Goal: Information Seeking & Learning: Learn about a topic

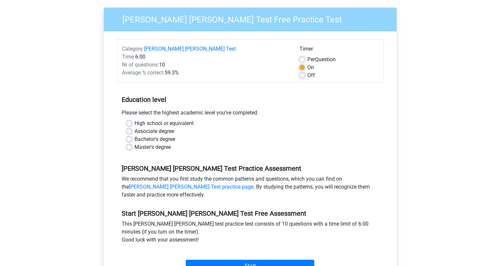
scroll to position [66, 0]
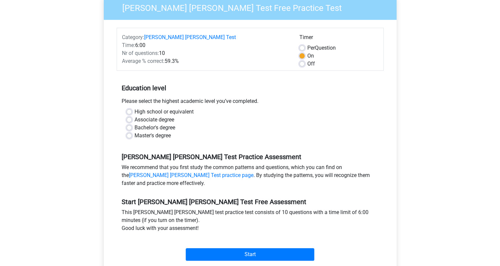
click at [171, 124] on label "Bachelor's degree" at bounding box center [155, 128] width 41 height 8
click at [132, 124] on input "Bachelor's degree" at bounding box center [129, 127] width 5 height 7
radio input "true"
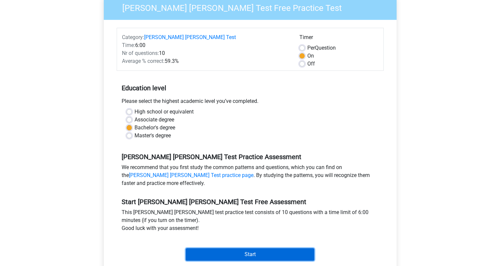
click at [199, 252] on input "Start" at bounding box center [250, 254] width 129 height 13
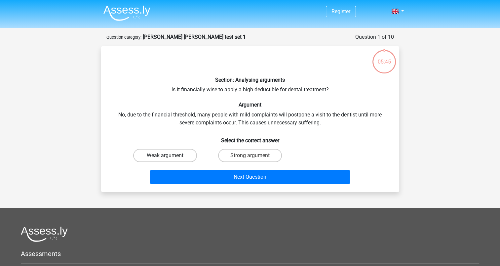
click at [187, 148] on div "Weak argument" at bounding box center [165, 155] width 85 height 19
click at [181, 152] on label "Weak argument" at bounding box center [165, 155] width 64 height 13
click at [169, 155] on input "Weak argument" at bounding box center [167, 157] width 4 height 4
radio input "true"
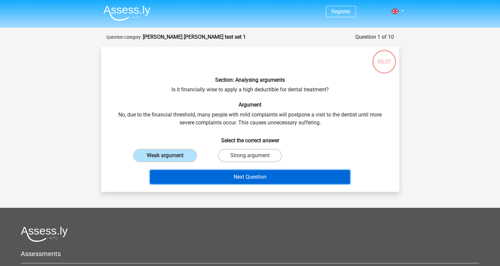
click at [204, 177] on button "Next Question" at bounding box center [250, 177] width 200 height 14
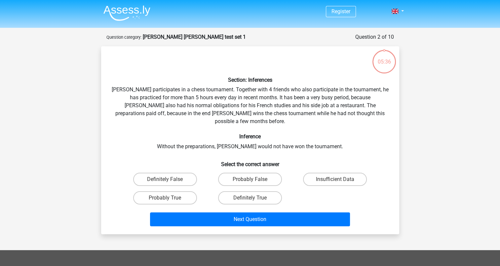
scroll to position [33, 0]
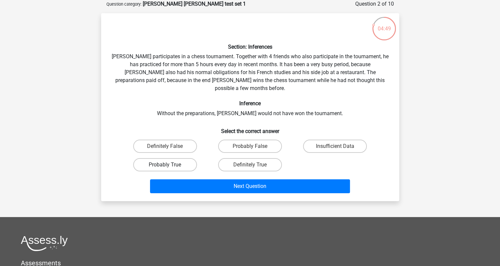
click at [138, 158] on label "Probably True" at bounding box center [165, 164] width 64 height 13
click at [165, 165] on input "Probably True" at bounding box center [167, 167] width 4 height 4
radio input "true"
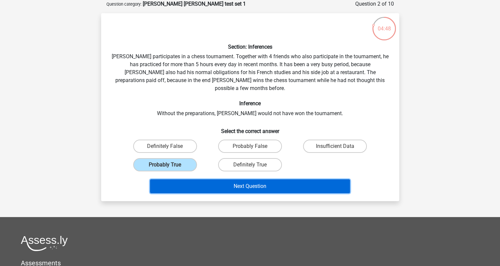
click at [177, 179] on button "Next Question" at bounding box center [250, 186] width 200 height 14
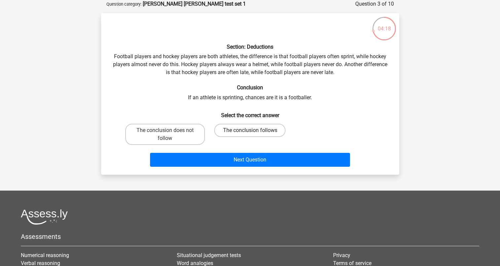
drag, startPoint x: 283, startPoint y: 133, endPoint x: 279, endPoint y: 131, distance: 3.7
click at [281, 132] on label "The conclusion follows" at bounding box center [249, 130] width 71 height 13
click at [254, 132] on input "The conclusion follows" at bounding box center [252, 132] width 4 height 4
radio input "true"
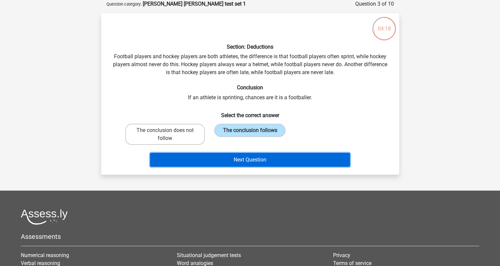
click at [270, 154] on button "Next Question" at bounding box center [250, 160] width 200 height 14
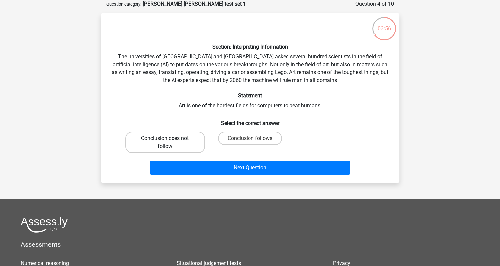
click at [187, 144] on label "Conclusion does not follow" at bounding box center [165, 142] width 80 height 21
click at [169, 143] on input "Conclusion does not follow" at bounding box center [167, 140] width 4 height 4
radio input "true"
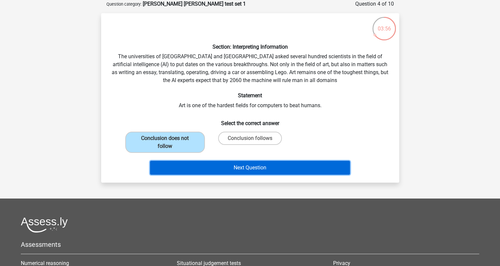
click at [190, 161] on button "Next Question" at bounding box center [250, 168] width 200 height 14
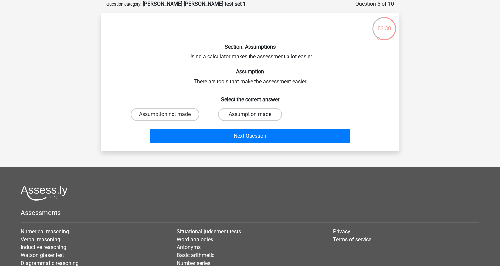
click at [222, 116] on label "Assumption made" at bounding box center [250, 114] width 64 height 13
click at [250, 116] on input "Assumption made" at bounding box center [252, 116] width 4 height 4
radio input "true"
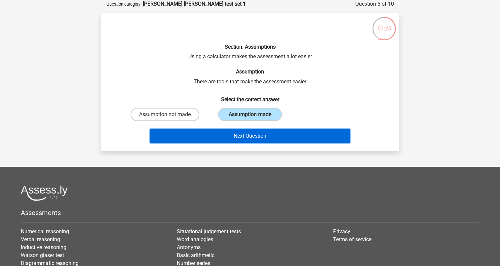
click at [207, 132] on button "Next Question" at bounding box center [250, 136] width 200 height 14
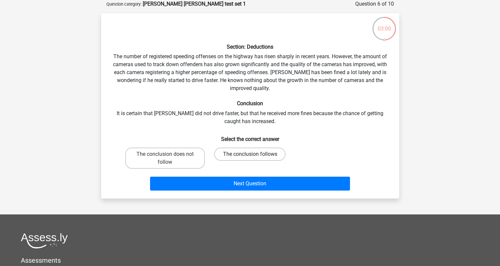
click at [246, 152] on label "The conclusion follows" at bounding box center [249, 154] width 71 height 13
click at [250, 154] on input "The conclusion follows" at bounding box center [252, 156] width 4 height 4
radio input "true"
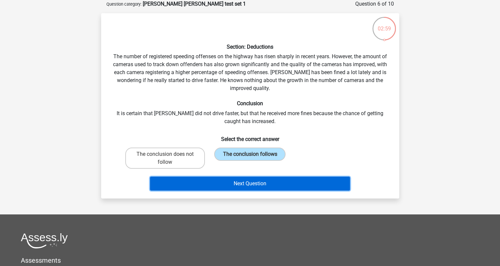
click at [242, 180] on button "Next Question" at bounding box center [250, 184] width 200 height 14
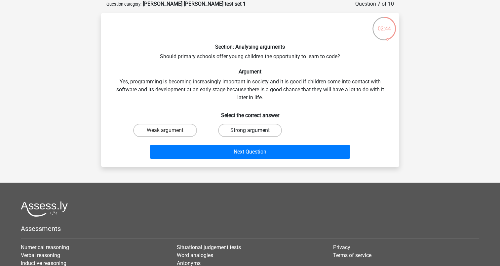
click at [258, 125] on label "Strong argument" at bounding box center [250, 130] width 64 height 13
click at [254, 130] on input "Strong argument" at bounding box center [252, 132] width 4 height 4
radio input "true"
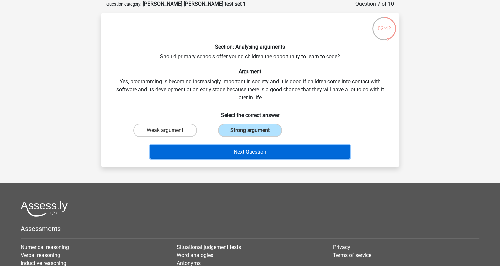
click at [250, 152] on button "Next Question" at bounding box center [250, 152] width 200 height 14
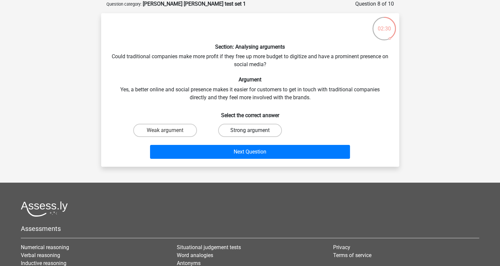
click at [258, 133] on label "Strong argument" at bounding box center [250, 130] width 64 height 13
click at [254, 133] on input "Strong argument" at bounding box center [252, 132] width 4 height 4
radio input "true"
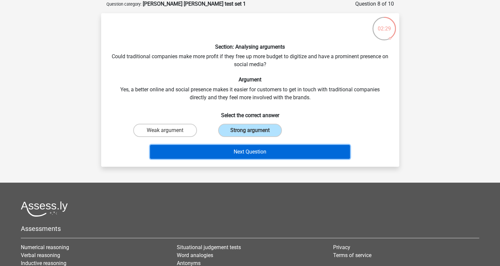
click at [257, 148] on button "Next Question" at bounding box center [250, 152] width 200 height 14
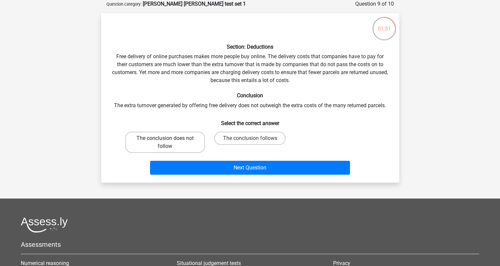
click at [181, 145] on label "The conclusion does not follow" at bounding box center [165, 142] width 80 height 21
click at [169, 143] on input "The conclusion does not follow" at bounding box center [167, 140] width 4 height 4
radio input "true"
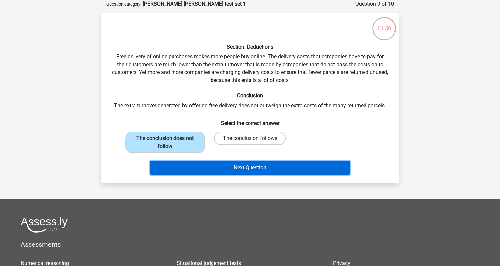
click at [194, 170] on button "Next Question" at bounding box center [250, 168] width 200 height 14
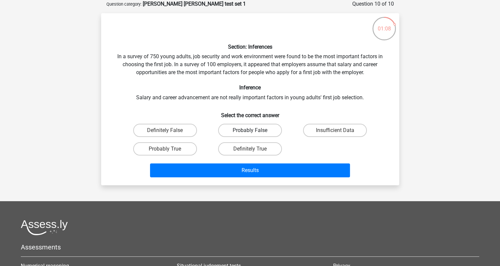
click at [260, 129] on label "Probably False" at bounding box center [250, 130] width 64 height 13
click at [254, 130] on input "Probably False" at bounding box center [252, 132] width 4 height 4
radio input "true"
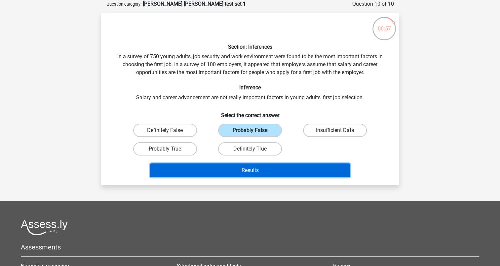
click at [284, 170] on button "Results" at bounding box center [250, 170] width 200 height 14
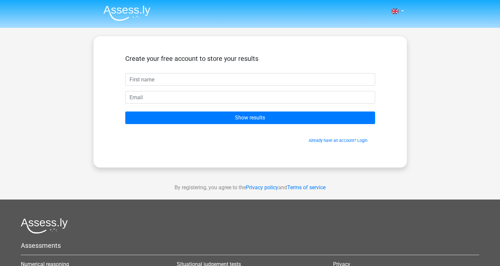
click at [232, 83] on input "text" at bounding box center [250, 79] width 250 height 13
type input "OUMY"
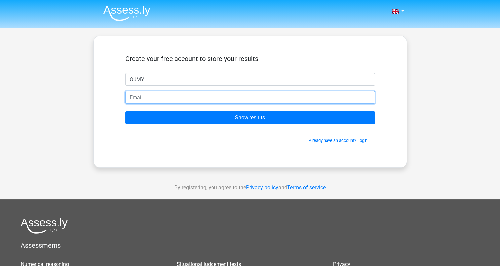
click at [232, 92] on input "email" at bounding box center [250, 97] width 250 height 13
click at [168, 97] on input "email" at bounding box center [250, 97] width 250 height 13
type input "[EMAIL_ADDRESS][DOMAIN_NAME]"
click at [125, 111] on input "Show results" at bounding box center [250, 117] width 250 height 13
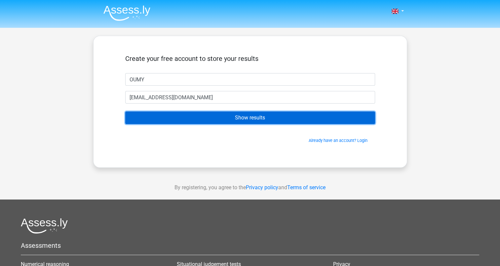
click at [159, 111] on form "Create your free account to store your results OUMY OUMYDIASSE3@GMAIL.COM Show …" at bounding box center [250, 99] width 250 height 89
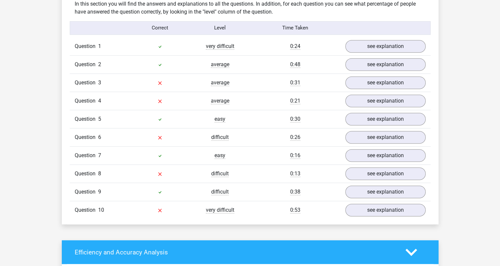
scroll to position [529, 0]
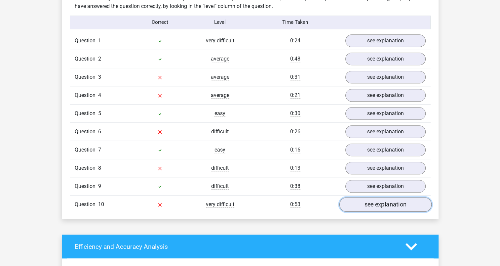
click at [355, 198] on link "see explanation" at bounding box center [385, 204] width 92 height 15
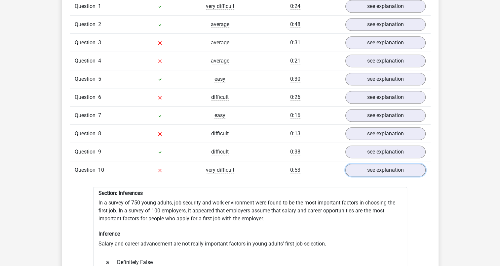
scroll to position [562, 0]
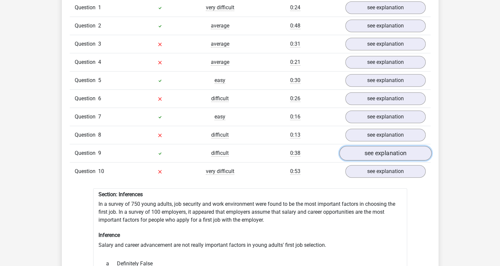
click at [372, 151] on link "see explanation" at bounding box center [385, 153] width 92 height 15
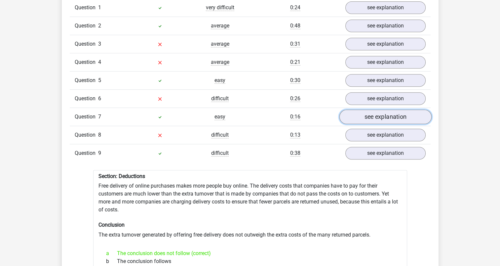
click at [362, 111] on link "see explanation" at bounding box center [385, 116] width 92 height 15
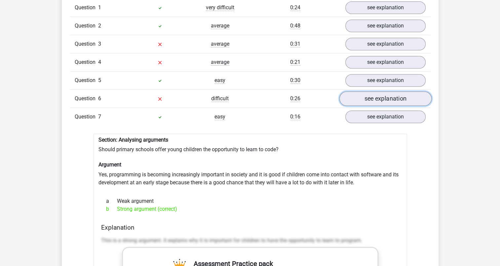
click at [364, 97] on link "see explanation" at bounding box center [385, 98] width 92 height 15
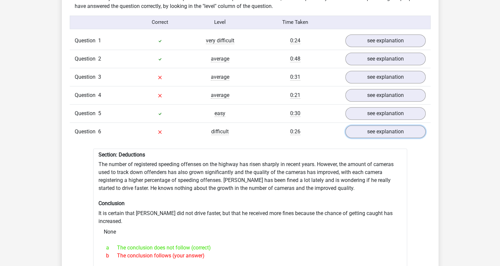
scroll to position [496, 0]
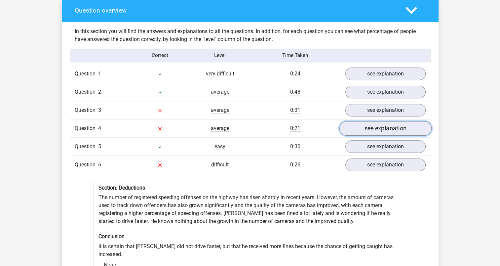
click at [374, 123] on link "see explanation" at bounding box center [385, 128] width 92 height 15
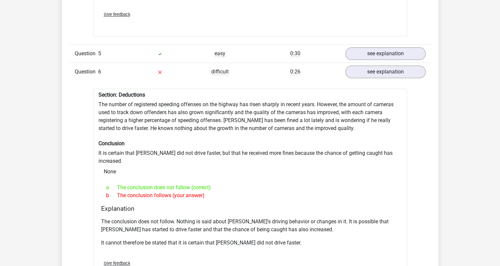
scroll to position [695, 0]
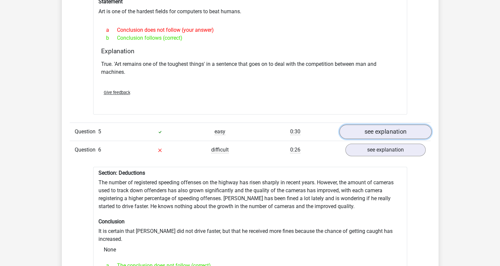
click at [359, 124] on link "see explanation" at bounding box center [385, 131] width 92 height 15
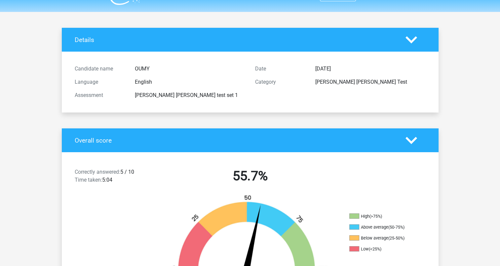
scroll to position [0, 0]
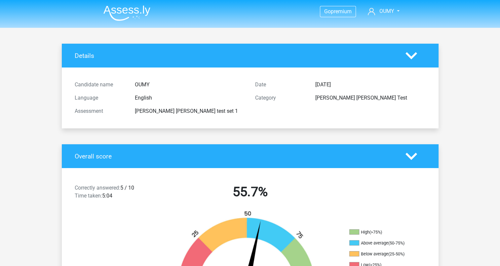
click at [405, 63] on div "Details" at bounding box center [250, 56] width 377 height 24
click at [405, 59] on div at bounding box center [416, 56] width 30 height 12
drag, startPoint x: 409, startPoint y: 56, endPoint x: 345, endPoint y: 62, distance: 64.5
click at [409, 56] on polygon at bounding box center [412, 55] width 12 height 7
